Goal: Transaction & Acquisition: Obtain resource

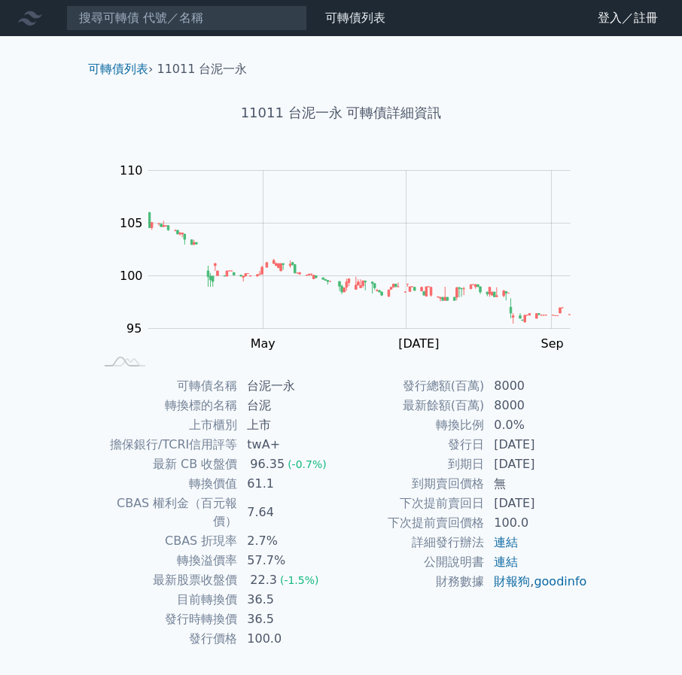
drag, startPoint x: 142, startPoint y: 72, endPoint x: 136, endPoint y: 88, distance: 16.7
click at [142, 72] on link "可轉債列表" at bounding box center [118, 69] width 60 height 14
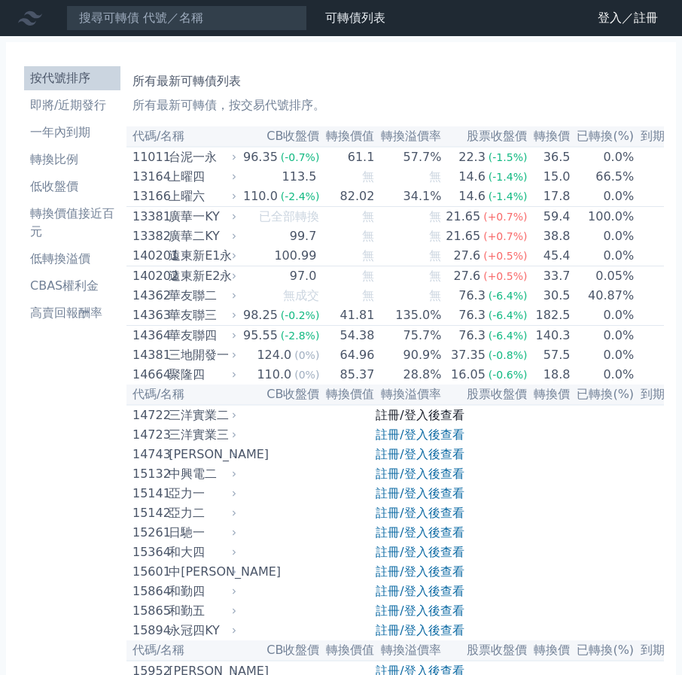
click at [443, 422] on link "註冊/登入後查看" at bounding box center [420, 415] width 88 height 14
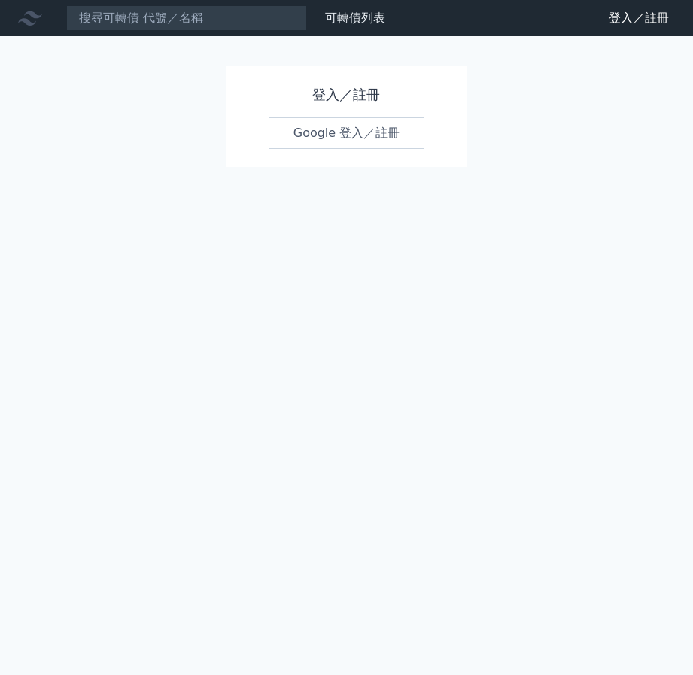
click at [374, 146] on link "Google 登入／註冊" at bounding box center [347, 133] width 157 height 32
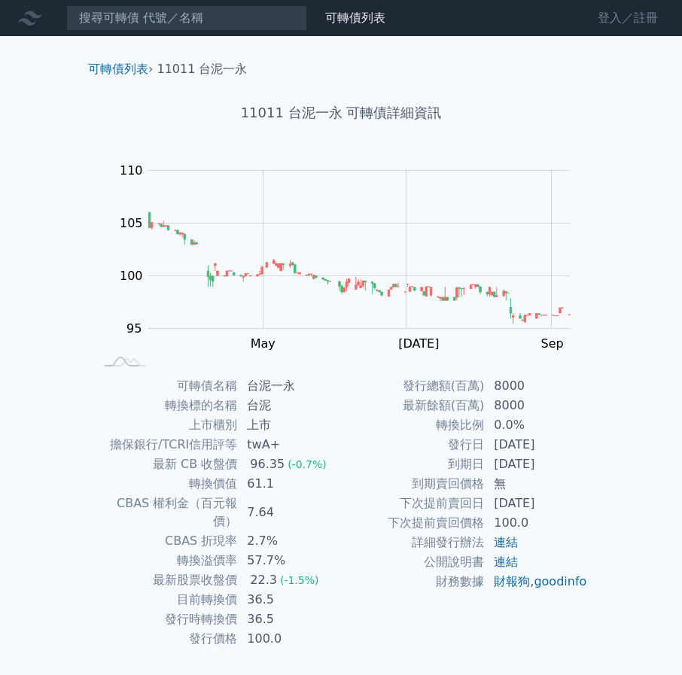
click at [605, 18] on link "登入／註冊" at bounding box center [628, 18] width 84 height 24
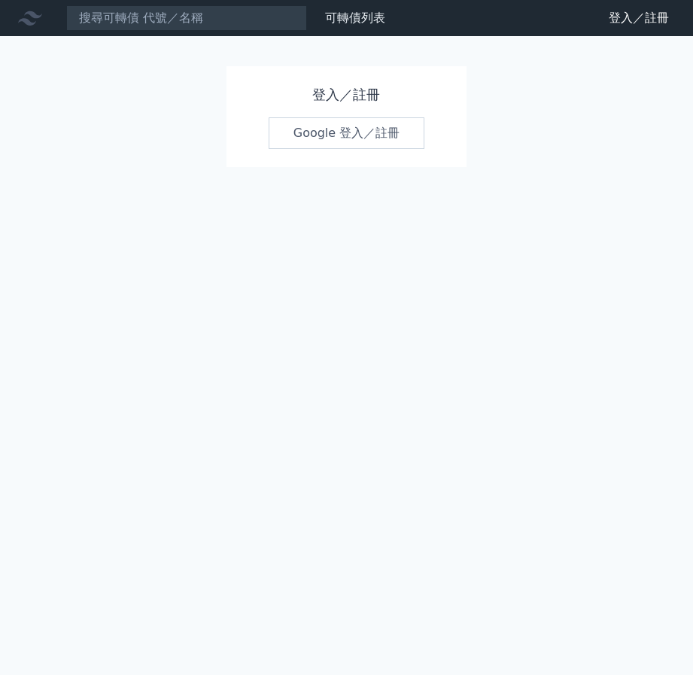
click at [389, 145] on link "Google 登入／註冊" at bounding box center [347, 133] width 157 height 32
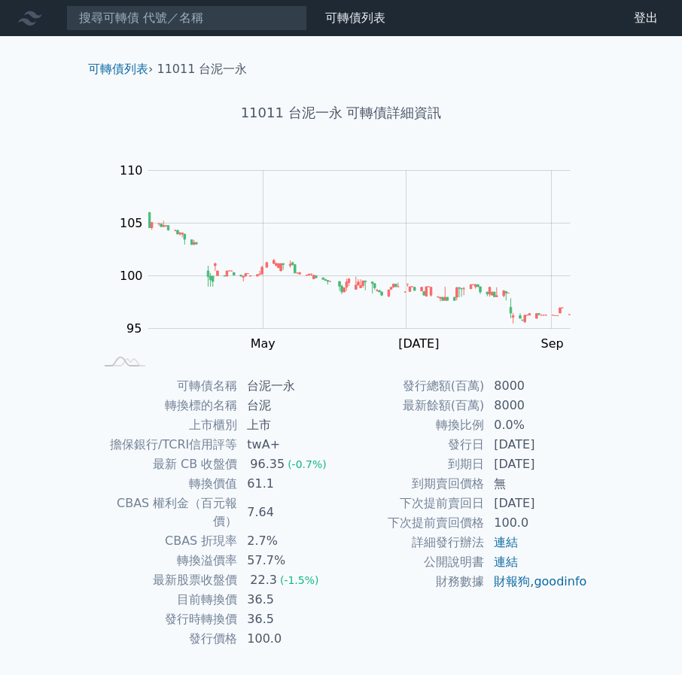
click at [129, 71] on link "可轉債列表" at bounding box center [118, 69] width 60 height 14
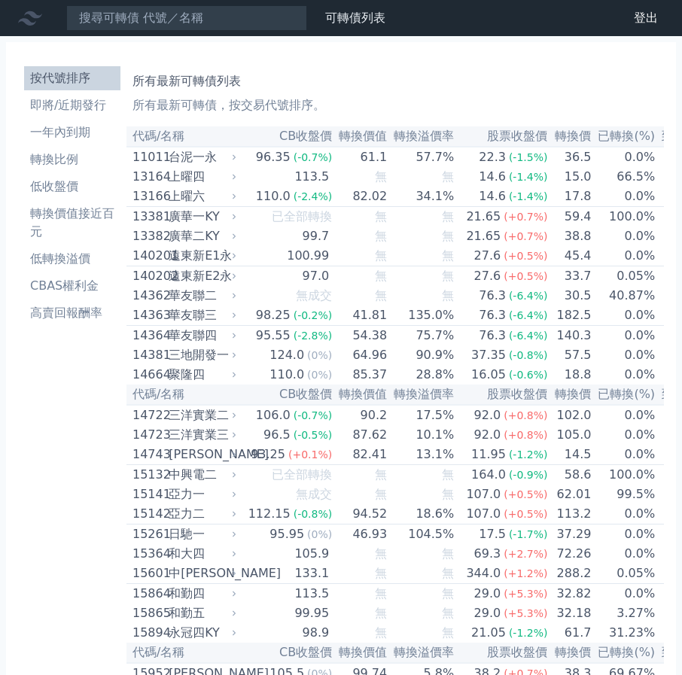
click at [82, 81] on li "按代號排序" at bounding box center [72, 78] width 96 height 18
